Goal: Information Seeking & Learning: Learn about a topic

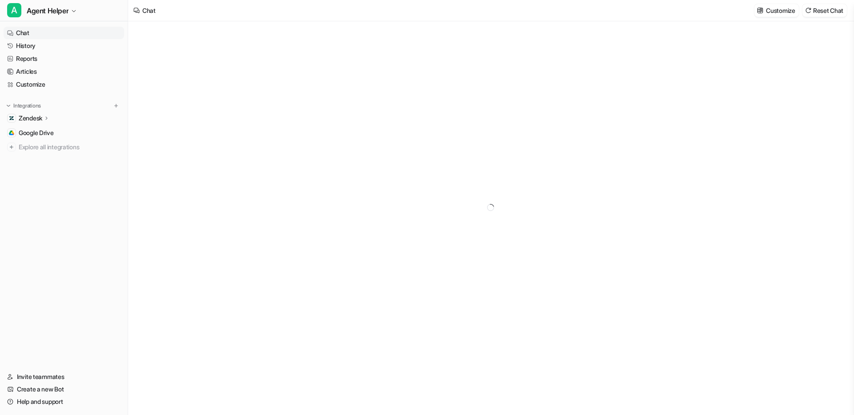
type textarea "**********"
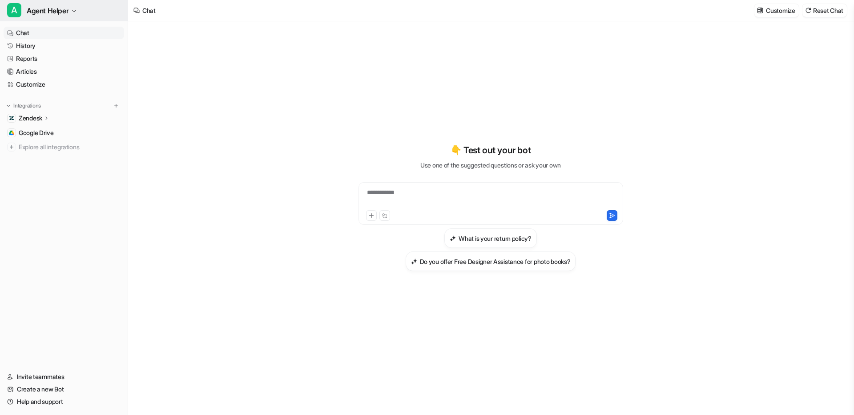
click at [47, 13] on span "Agent Helper" at bounding box center [48, 10] width 42 height 12
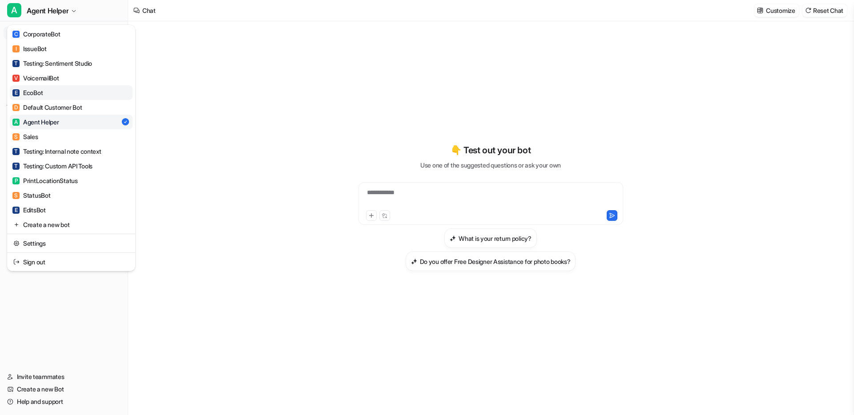
click at [37, 92] on div "E EcoBot" at bounding box center [27, 92] width 30 height 9
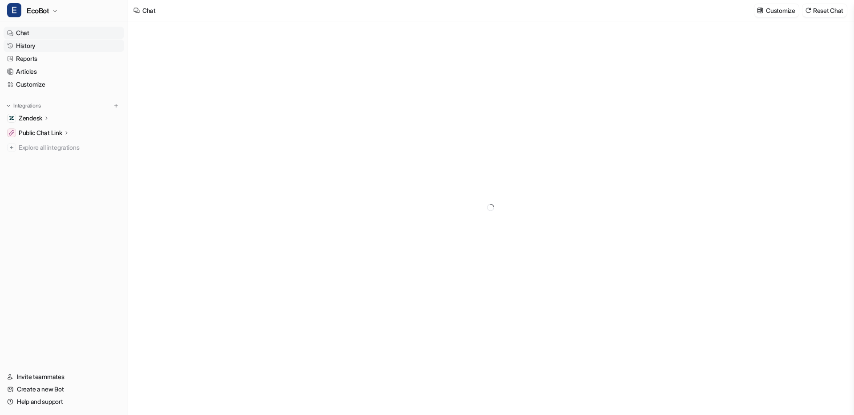
click at [32, 47] on link "History" at bounding box center [64, 46] width 120 height 12
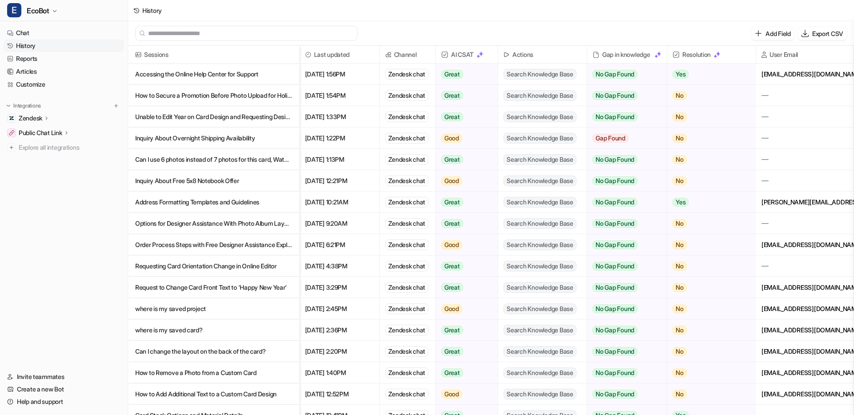
click at [227, 71] on p "Accessing the Online Help Center for Support" at bounding box center [213, 74] width 157 height 21
click at [183, 95] on p "How to Secure a Promotion Before Photo Upload for Holiday Cards" at bounding box center [213, 95] width 157 height 21
